Goal: Task Accomplishment & Management: Manage account settings

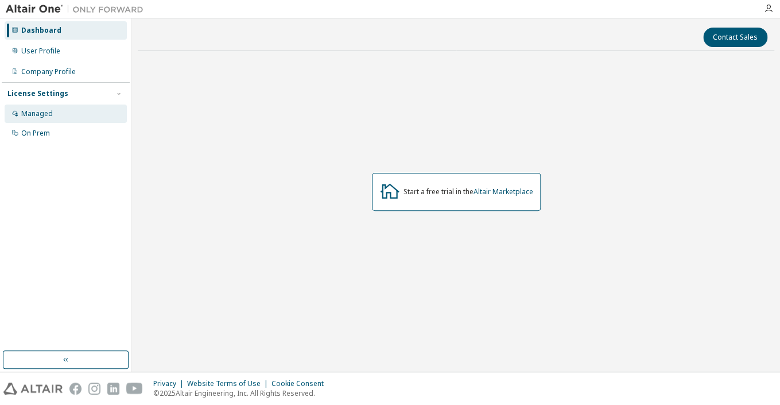
click at [52, 108] on div "Managed" at bounding box center [66, 113] width 122 height 18
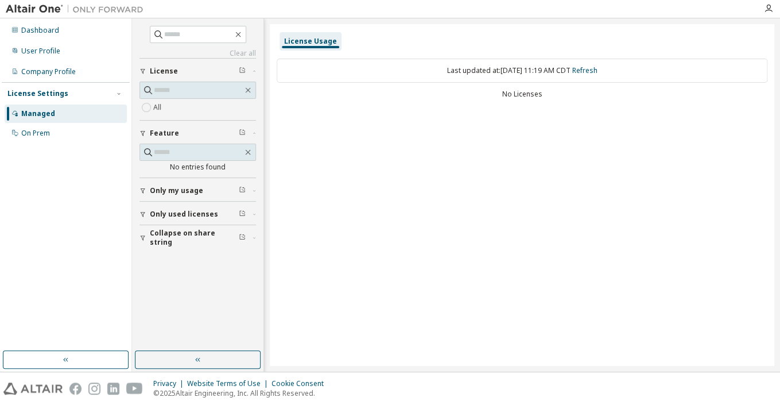
click at [211, 212] on span "Only used licenses" at bounding box center [184, 214] width 68 height 9
click at [208, 211] on span "Only used licenses" at bounding box center [184, 214] width 68 height 9
click at [86, 61] on div "Dashboard User Profile Company Profile License Settings Managed On Prem" at bounding box center [66, 81] width 128 height 123
click at [85, 47] on div "User Profile" at bounding box center [66, 51] width 122 height 18
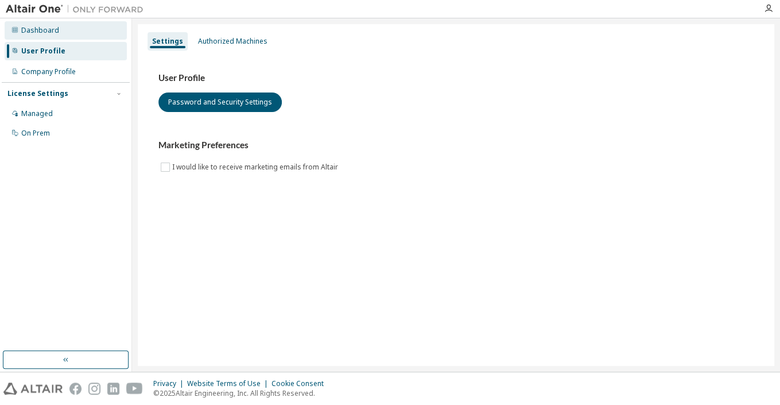
click at [73, 28] on div "Dashboard" at bounding box center [66, 30] width 122 height 18
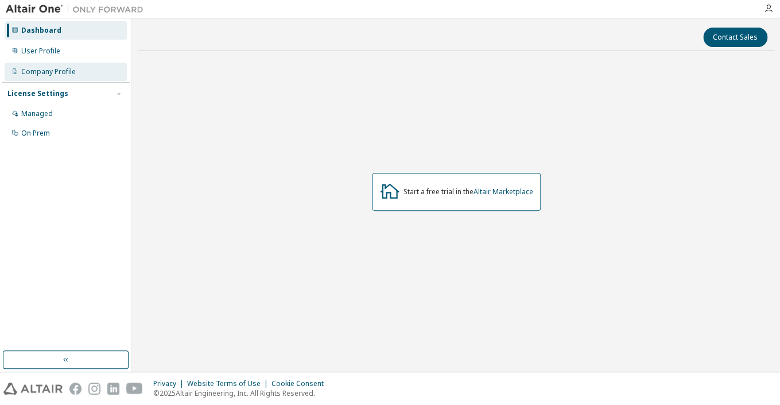
click at [72, 73] on div "Company Profile" at bounding box center [48, 71] width 55 height 9
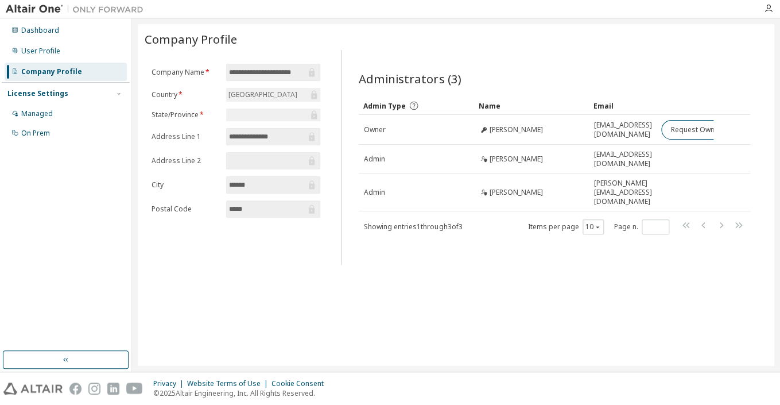
click at [63, 93] on div "License Settings" at bounding box center [37, 93] width 61 height 9
click at [65, 119] on div "Dashboard User Profile Company Profile License Settings Managed On Prem" at bounding box center [66, 184] width 128 height 329
click at [65, 98] on div "License Settings" at bounding box center [65, 93] width 117 height 10
click at [65, 129] on div "On Prem" at bounding box center [66, 133] width 122 height 18
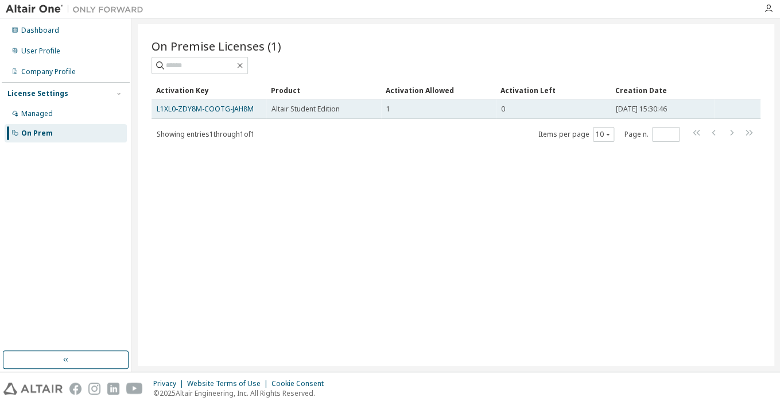
click at [278, 111] on span "Altair Student Edition" at bounding box center [306, 108] width 68 height 9
click at [237, 111] on link "L1XL0-ZDY8M-COOTG-JAH8M" at bounding box center [205, 109] width 97 height 10
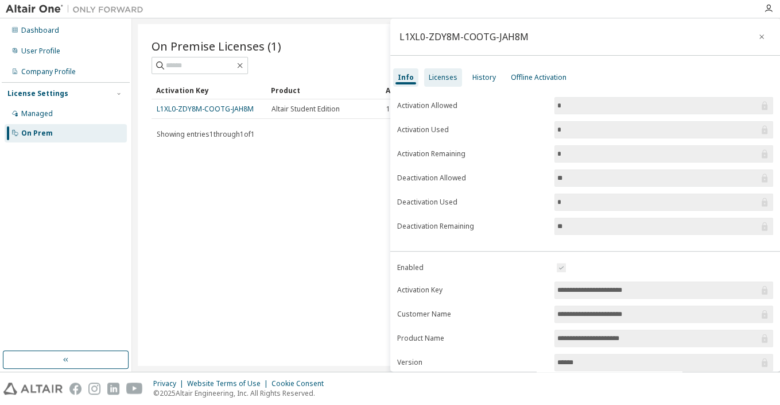
click at [440, 82] on div "Licenses" at bounding box center [443, 77] width 29 height 9
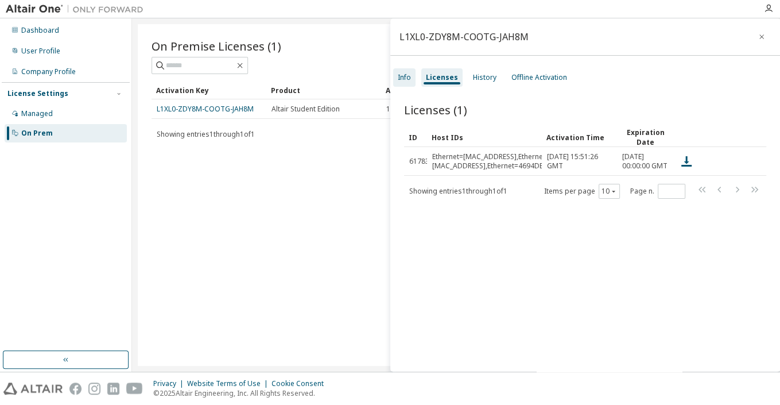
click at [413, 79] on div "Info" at bounding box center [404, 77] width 22 height 18
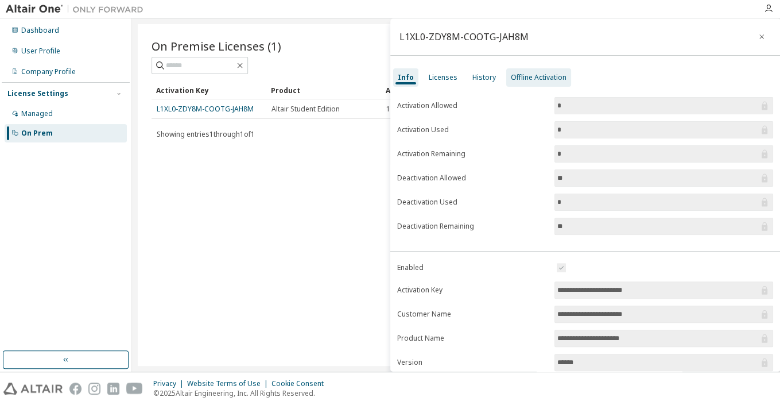
click at [551, 83] on div "Offline Activation" at bounding box center [538, 77] width 65 height 18
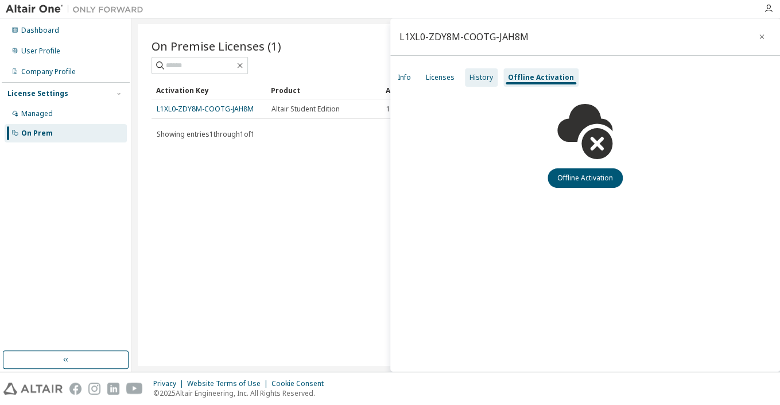
click at [486, 84] on div "History" at bounding box center [481, 77] width 33 height 18
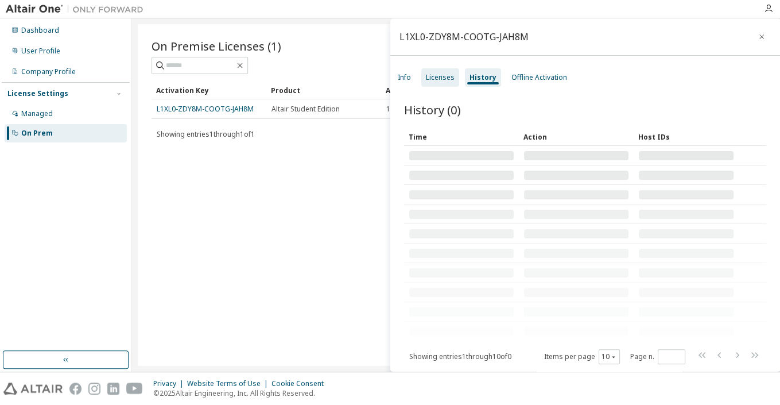
click at [444, 77] on div "Licenses" at bounding box center [440, 77] width 29 height 9
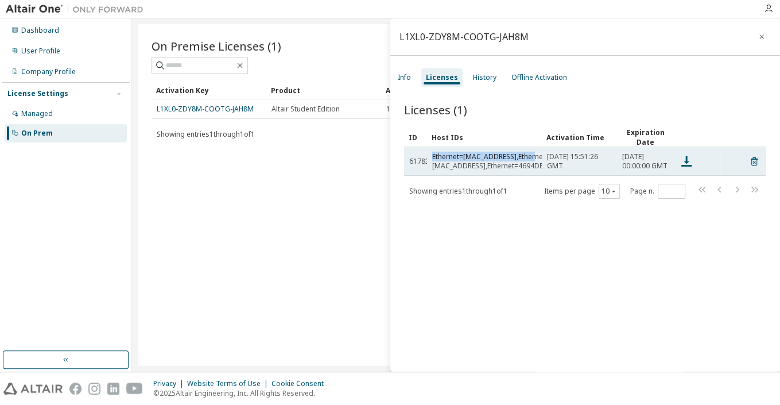
drag, startPoint x: 432, startPoint y: 166, endPoint x: 537, endPoint y: 165, distance: 105.0
click at [537, 165] on div "Ethernet=[MAC_ADDRESS],Ethernet=[MAC_ADDRESS],Ethernet=4694DE20A680,Ethernet=46…" at bounding box center [541, 161] width 218 height 18
click at [515, 166] on div "Ethernet=[MAC_ADDRESS],Ethernet=[MAC_ADDRESS],Ethernet=4694DE20A680,Ethernet=46…" at bounding box center [541, 161] width 218 height 18
drag, startPoint x: 541, startPoint y: 166, endPoint x: 430, endPoint y: 162, distance: 110.9
click at [430, 162] on td "Ethernet=[MAC_ADDRESS],Ethernet=[MAC_ADDRESS],Ethernet=4694DE20A680,Ethernet=46…" at bounding box center [484, 161] width 115 height 29
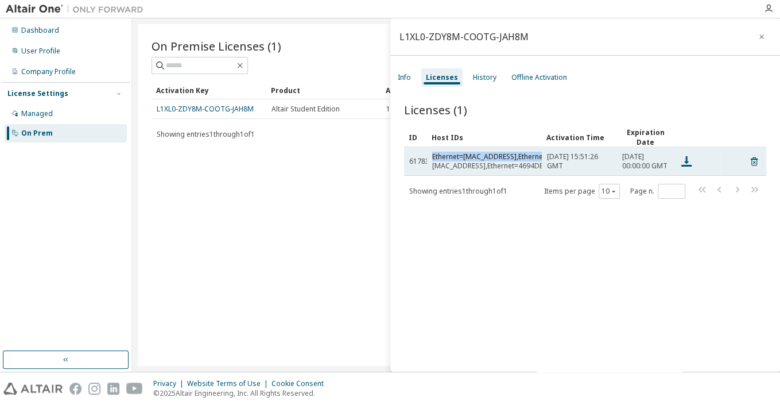
copy div "Ethernet=[MAC_ADDRESS],Ethernet"
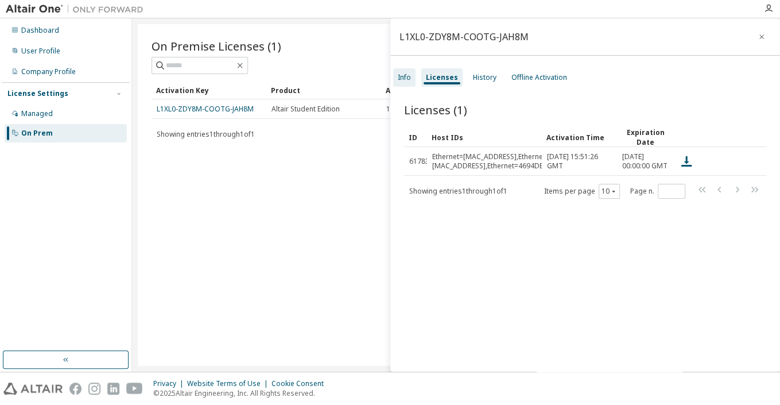
click at [408, 79] on div "Info" at bounding box center [404, 77] width 13 height 9
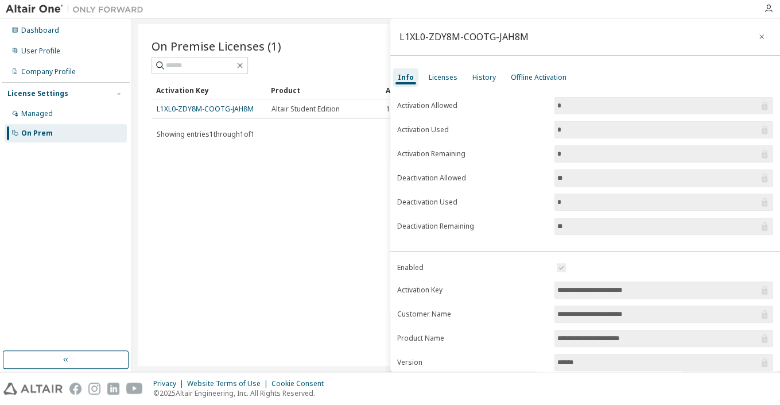
scroll to position [125, 0]
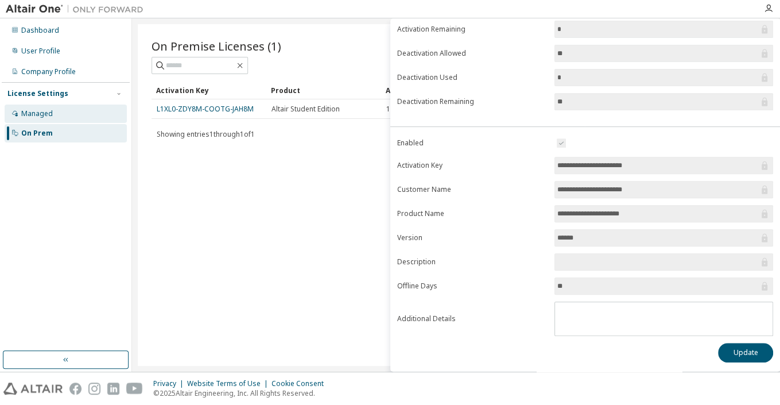
click at [92, 121] on div "Managed" at bounding box center [66, 113] width 122 height 18
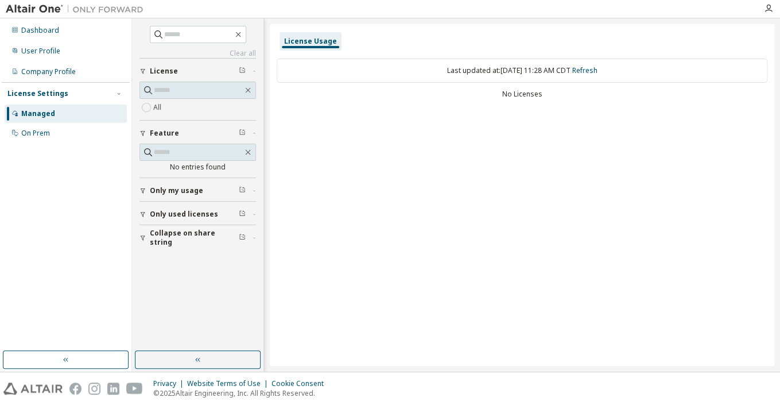
click at [199, 186] on span "Only my usage" at bounding box center [176, 190] width 53 height 9
click at [201, 254] on button "Only used licenses" at bounding box center [197, 247] width 117 height 25
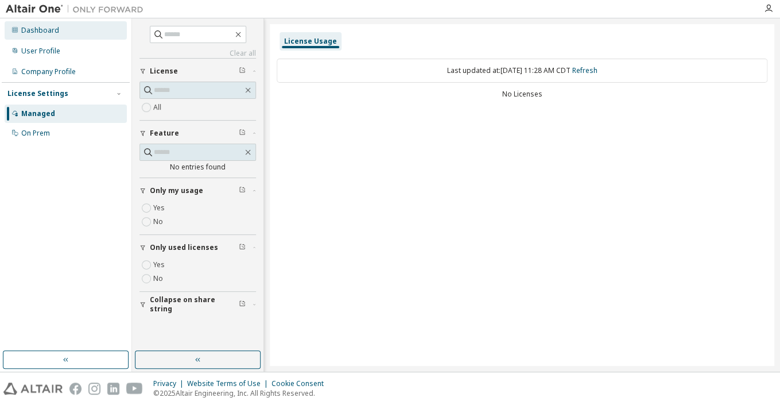
click at [23, 28] on div "Dashboard" at bounding box center [40, 30] width 38 height 9
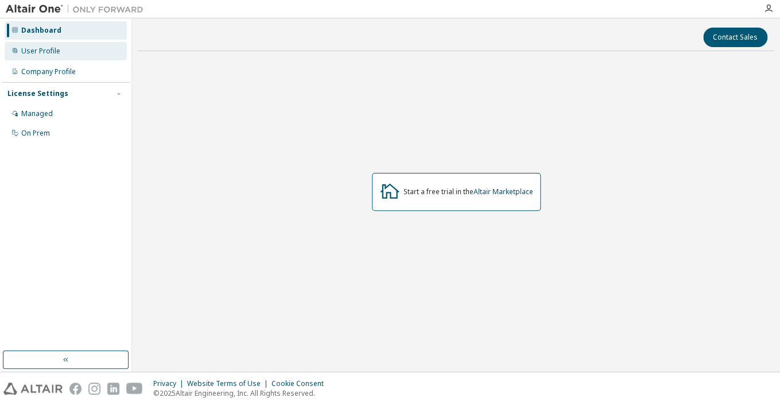
click at [33, 46] on div "User Profile" at bounding box center [66, 51] width 122 height 18
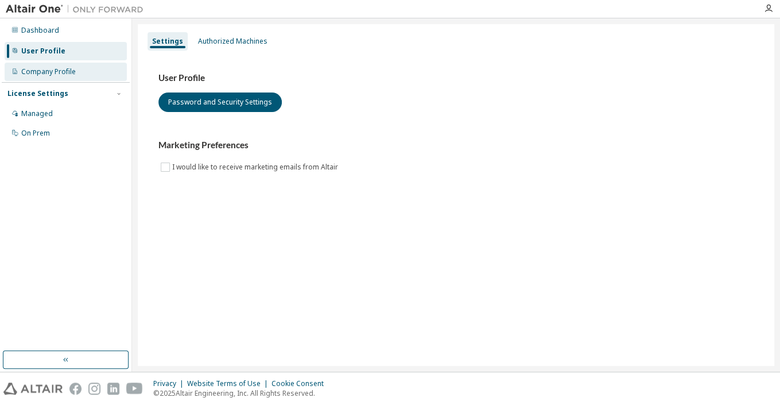
click at [46, 69] on div "Company Profile" at bounding box center [48, 71] width 55 height 9
click at [235, 48] on div "Authorized Machines" at bounding box center [232, 41] width 79 height 18
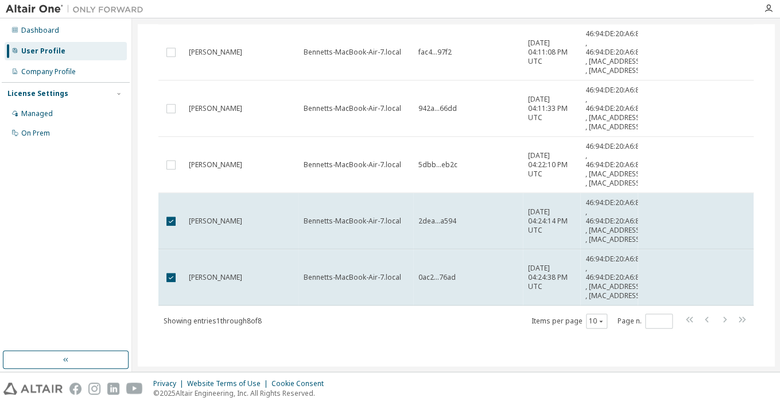
scroll to position [286, 0]
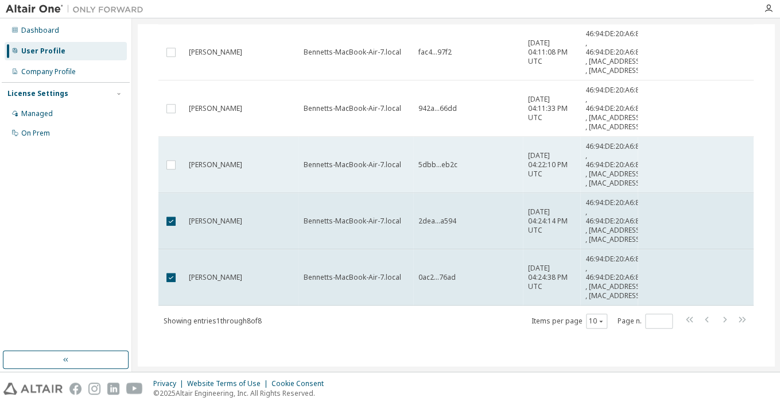
click at [176, 193] on td at bounding box center [170, 165] width 25 height 56
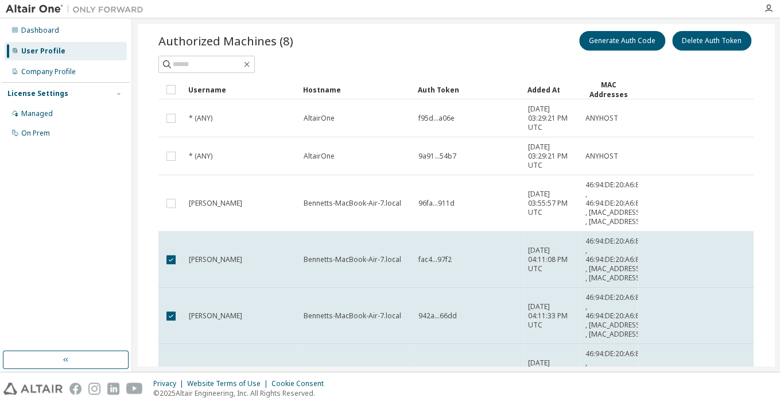
scroll to position [0, 0]
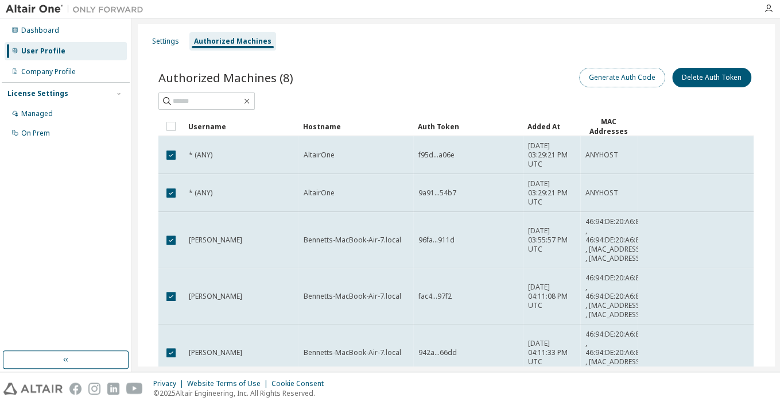
click at [637, 77] on button "Generate Auth Code" at bounding box center [622, 78] width 86 height 20
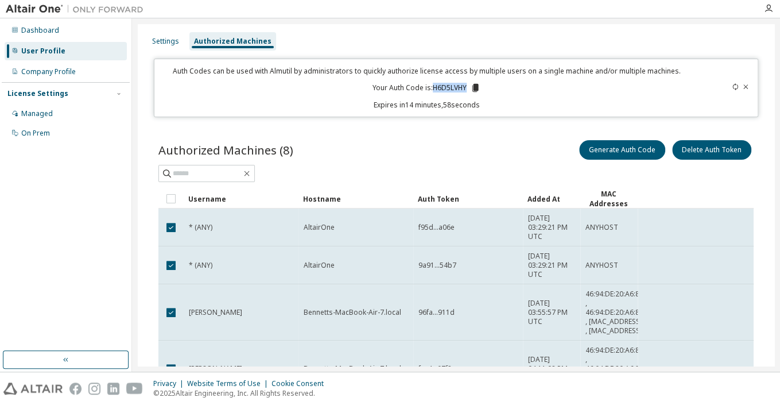
drag, startPoint x: 433, startPoint y: 90, endPoint x: 469, endPoint y: 89, distance: 35.6
click at [469, 89] on p "Your Auth Code is: H6D5LVHY" at bounding box center [427, 88] width 108 height 10
copy p "H6D5LVHY"
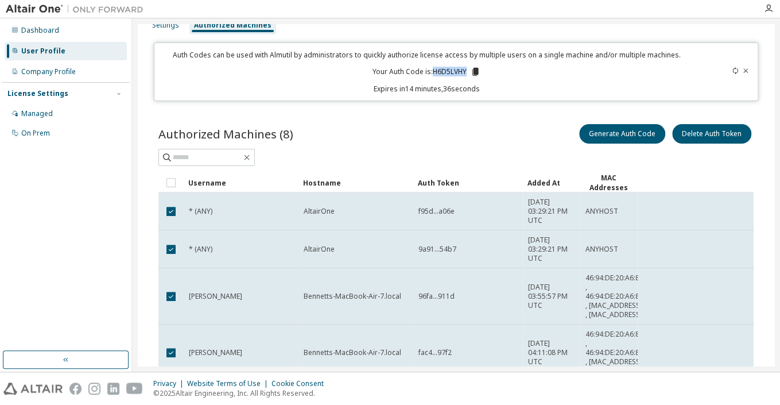
scroll to position [17, 0]
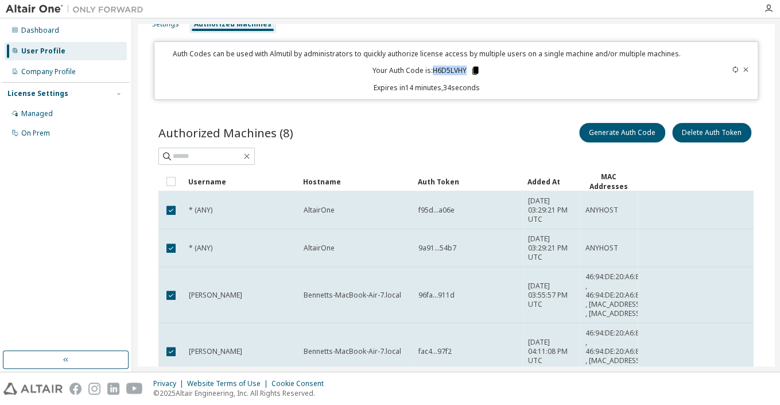
click at [478, 70] on icon at bounding box center [475, 71] width 6 height 8
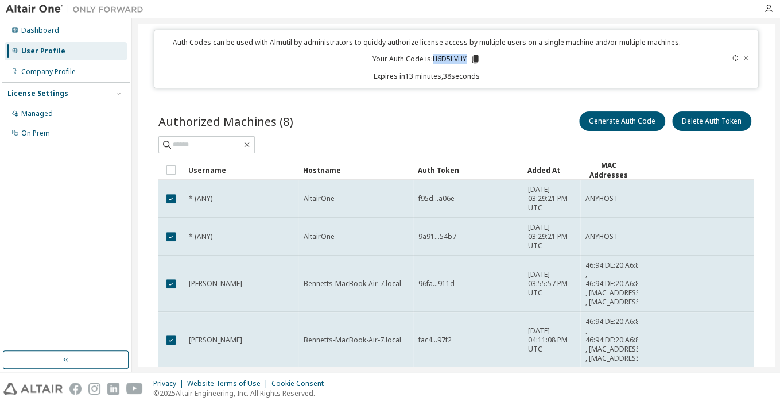
scroll to position [0, 0]
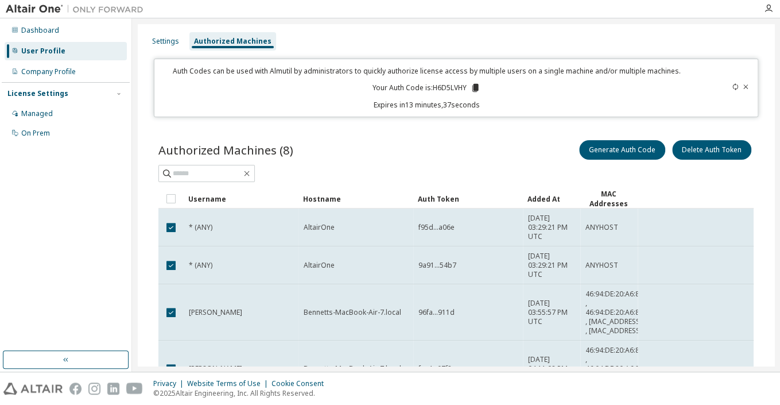
click at [305, 157] on div "Authorized Machines (8) Generate Auth Code Delete Auth Token" at bounding box center [455, 150] width 595 height 24
click at [102, 106] on div "Managed" at bounding box center [66, 113] width 122 height 18
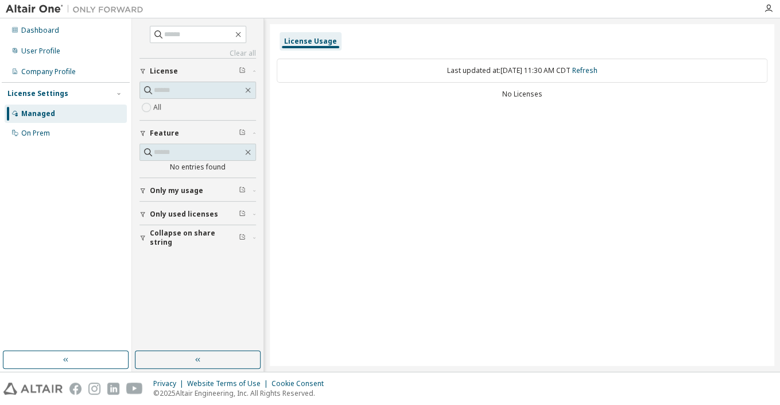
click at [102, 61] on div "Dashboard User Profile Company Profile License Settings Managed On Prem" at bounding box center [66, 81] width 128 height 123
click at [102, 49] on div "User Profile" at bounding box center [66, 51] width 122 height 18
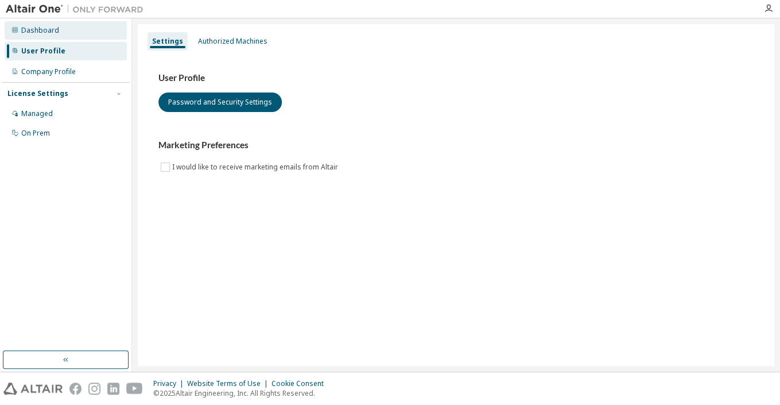
click at [101, 38] on div "Dashboard" at bounding box center [66, 30] width 122 height 18
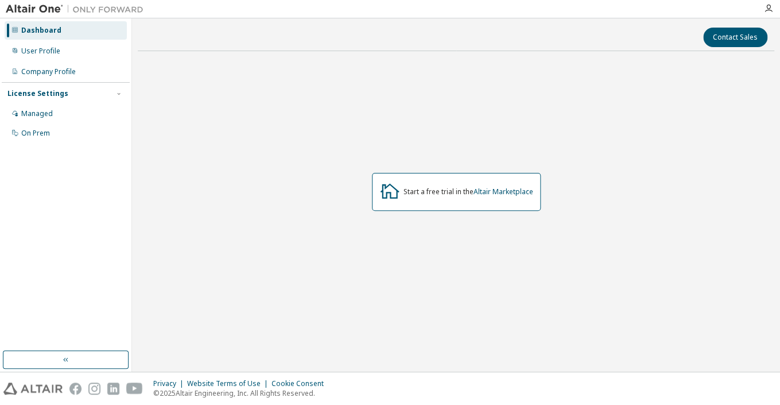
click at [80, 90] on div "License Settings" at bounding box center [65, 93] width 117 height 10
click at [83, 75] on div "Company Profile" at bounding box center [66, 72] width 122 height 18
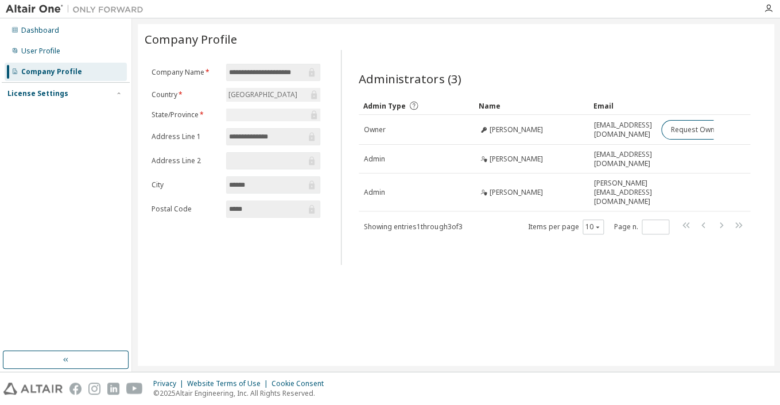
click at [96, 97] on div "License Settings" at bounding box center [65, 93] width 117 height 10
click at [86, 125] on div "On Prem" at bounding box center [66, 133] width 122 height 18
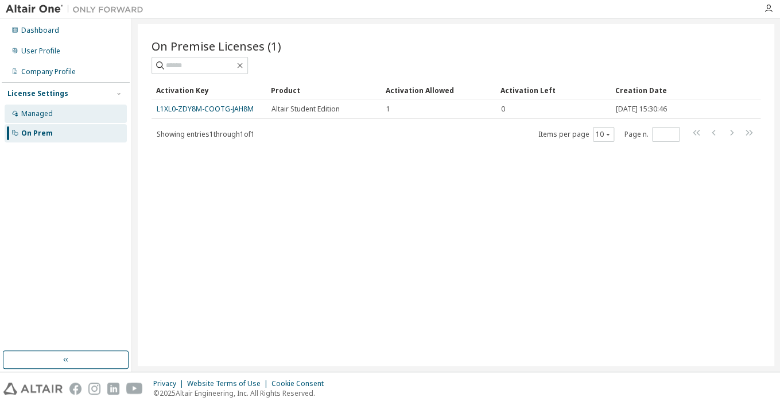
click at [87, 111] on div "Managed" at bounding box center [66, 113] width 122 height 18
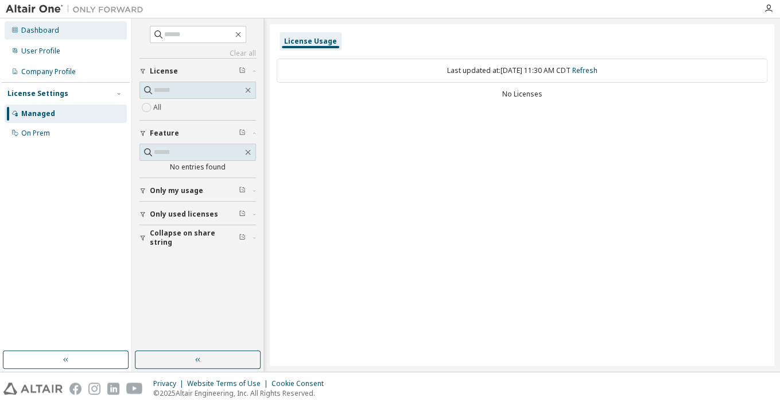
click at [75, 36] on div "Dashboard" at bounding box center [66, 30] width 122 height 18
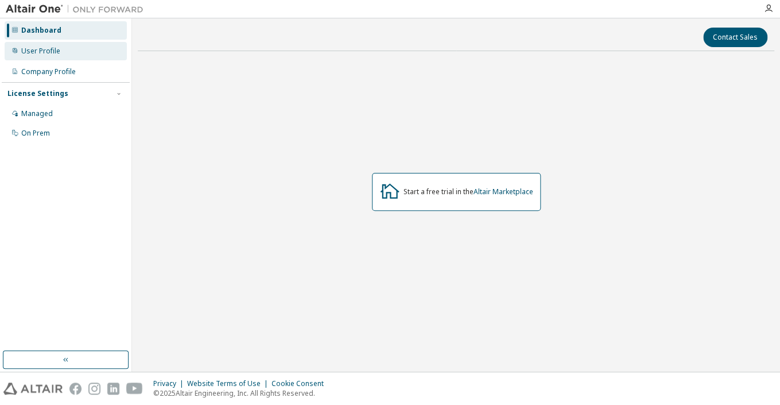
click at [72, 49] on div "User Profile" at bounding box center [66, 51] width 122 height 18
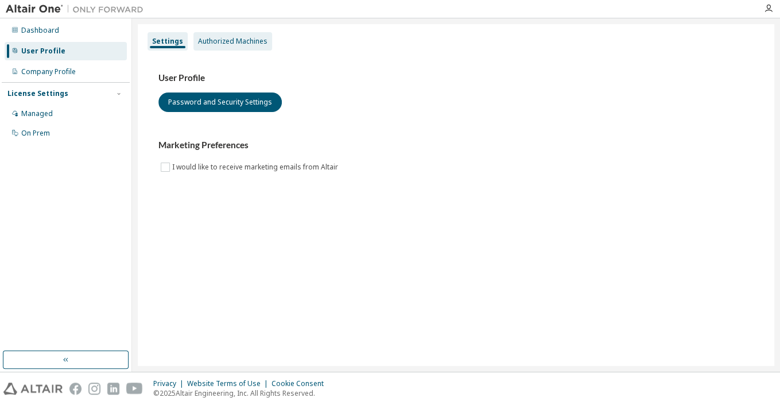
click at [221, 40] on div "Authorized Machines" at bounding box center [232, 41] width 69 height 9
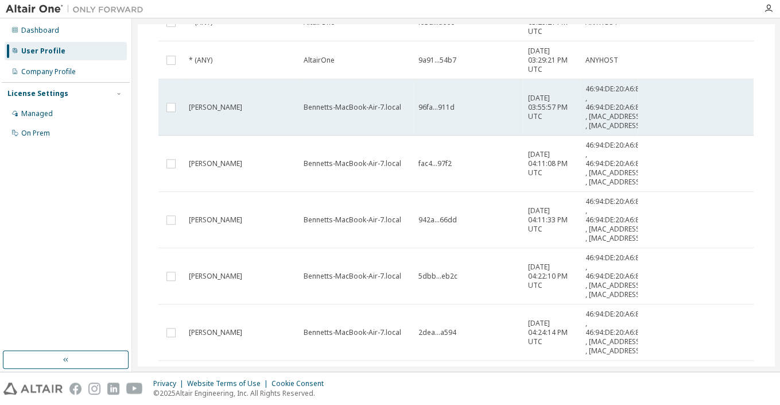
scroll to position [134, 0]
